Goal: Transaction & Acquisition: Purchase product/service

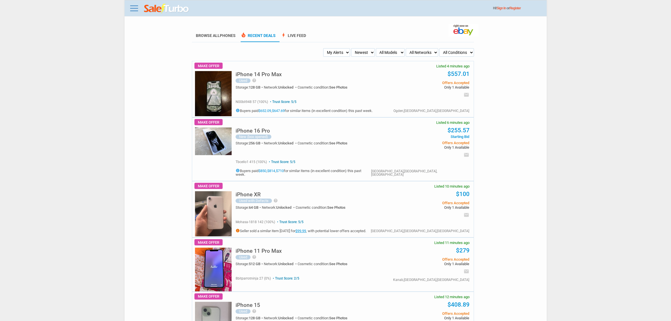
click at [338, 48] on select "My Alerts All Deals BIN Only w/ Offers Only" at bounding box center [336, 52] width 27 height 8
select select "flash_bin"
click at [325, 48] on select "My Alerts All Deals BIN Only w/ Offers Only" at bounding box center [336, 52] width 27 height 8
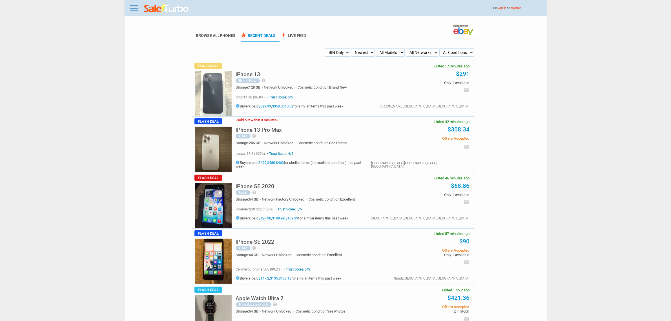
click at [263, 122] on div "iPhone 13 Pro Max Used help Scratched but not cracked anywhere Price Negotiable…" at bounding box center [353, 133] width 234 height 32
click at [260, 124] on div "iPhone 13 Pro Max Used help Scratched but not cracked anywhere Price Negotiable…" at bounding box center [310, 136] width 148 height 26
click at [258, 126] on div "iPhone 13 Pro Max Used help Scratched but not cracked anywhere Price Negotiable…" at bounding box center [310, 136] width 148 height 26
click at [258, 129] on h5 "iPhone 13 Pro Max" at bounding box center [259, 129] width 46 height 5
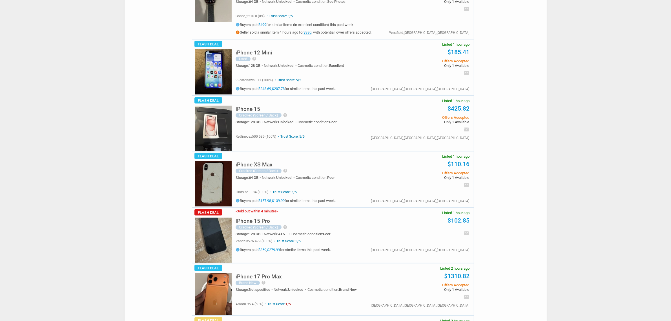
scroll to position [704, 0]
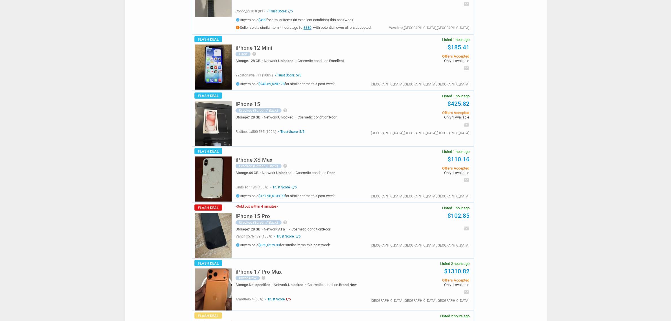
click at [236, 223] on div "Cracked (Screen / Back)" at bounding box center [259, 222] width 46 height 5
click at [224, 223] on img at bounding box center [213, 235] width 37 height 45
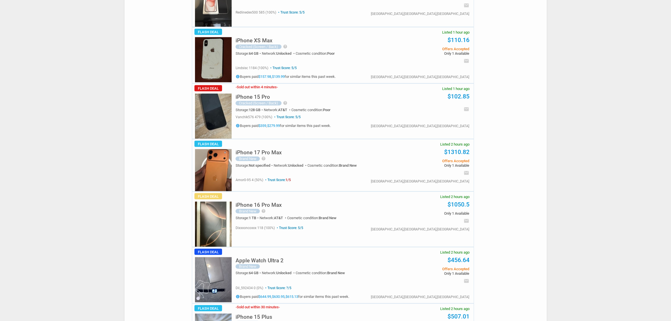
scroll to position [881, 0]
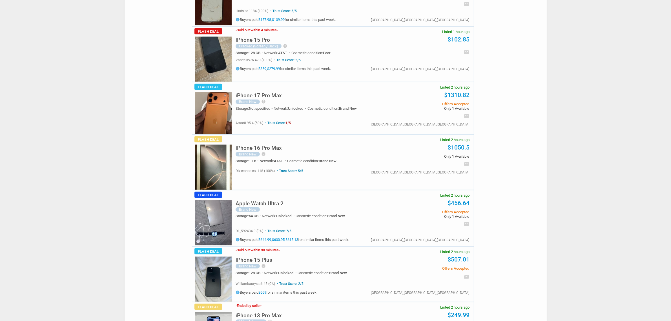
drag, startPoint x: 349, startPoint y: 160, endPoint x: 307, endPoint y: 110, distance: 65.0
drag, startPoint x: 307, startPoint y: 110, endPoint x: 291, endPoint y: 114, distance: 17.2
click at [291, 114] on div "iPhone 17 Pro Max Brand New help THE DEVICE IS UNLOCKED, ALLOWING FOR USE WITH …" at bounding box center [310, 102] width 148 height 29
click at [398, 113] on div "email Sign up to get real-time alerts when similar items get posted." at bounding box center [426, 113] width 85 height 6
click at [275, 140] on div "iPhone 16 Pro Max Brand New help WITH A GENEROUS 1TB STORAGE CAPACITY, THIS DEV…" at bounding box center [353, 150] width 234 height 31
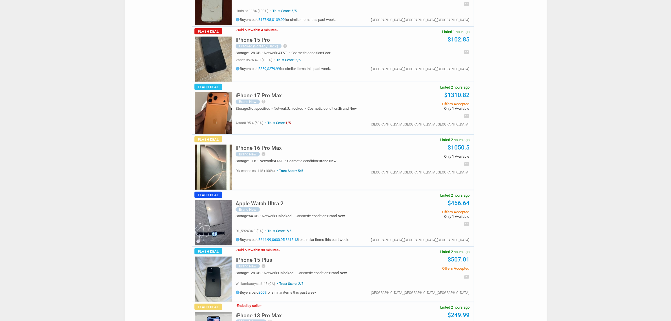
click at [265, 149] on h5 "iPhone 16 Pro Max" at bounding box center [259, 147] width 46 height 5
